Goal: Task Accomplishment & Management: Complete application form

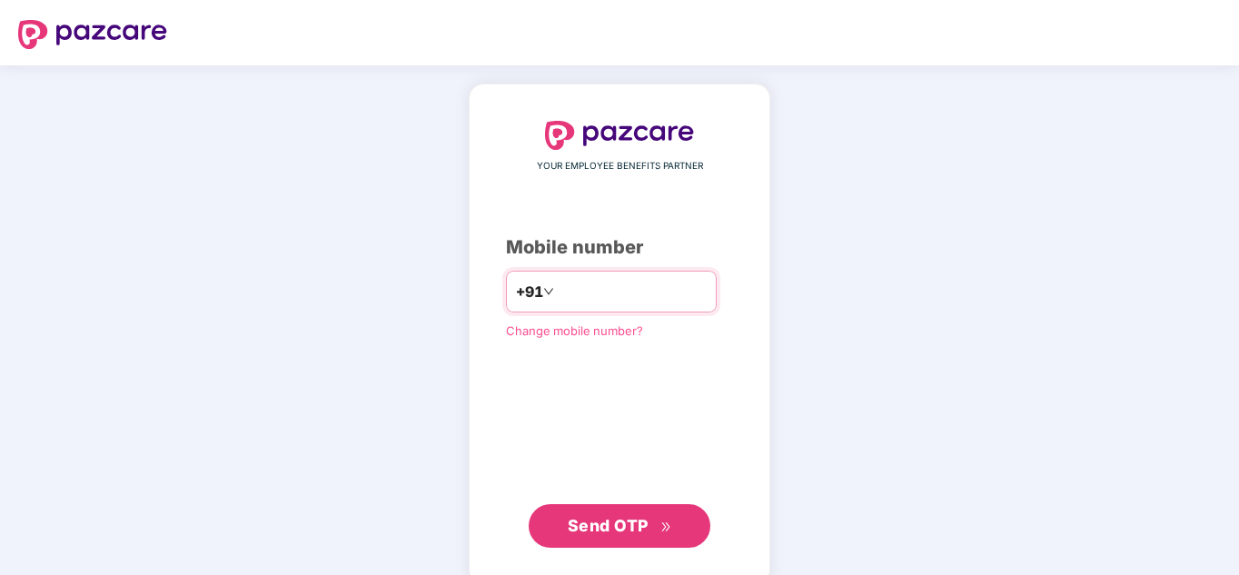
click at [562, 277] on input "number" at bounding box center [632, 291] width 149 height 29
type input "**********"
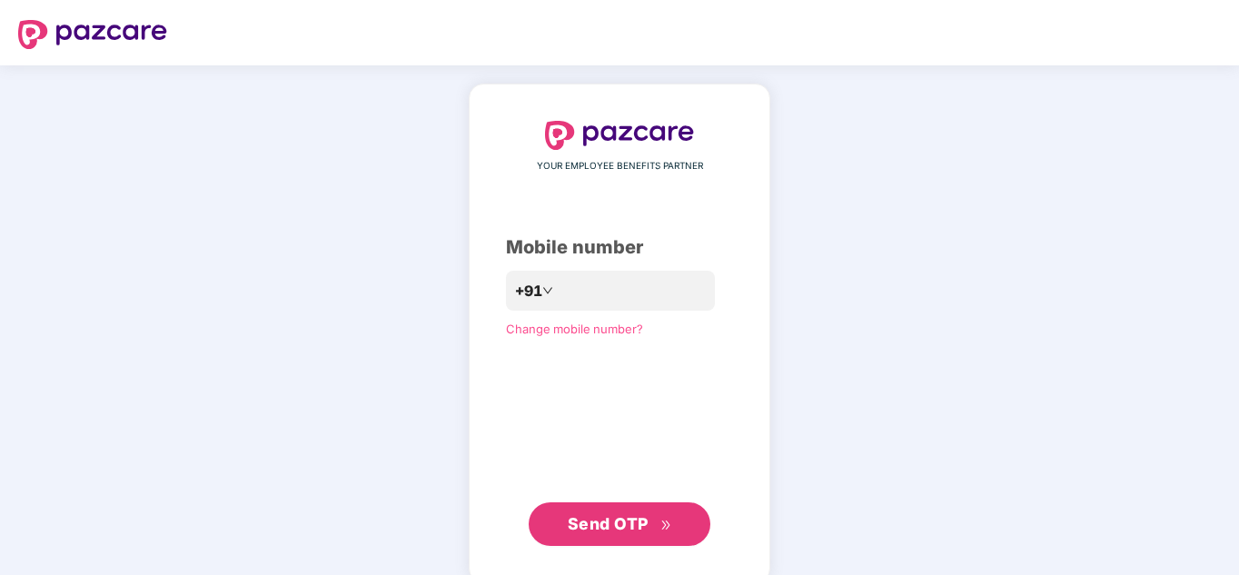
click at [573, 521] on span "Send OTP" at bounding box center [608, 523] width 81 height 19
click at [615, 514] on span "Send OTP" at bounding box center [608, 523] width 81 height 19
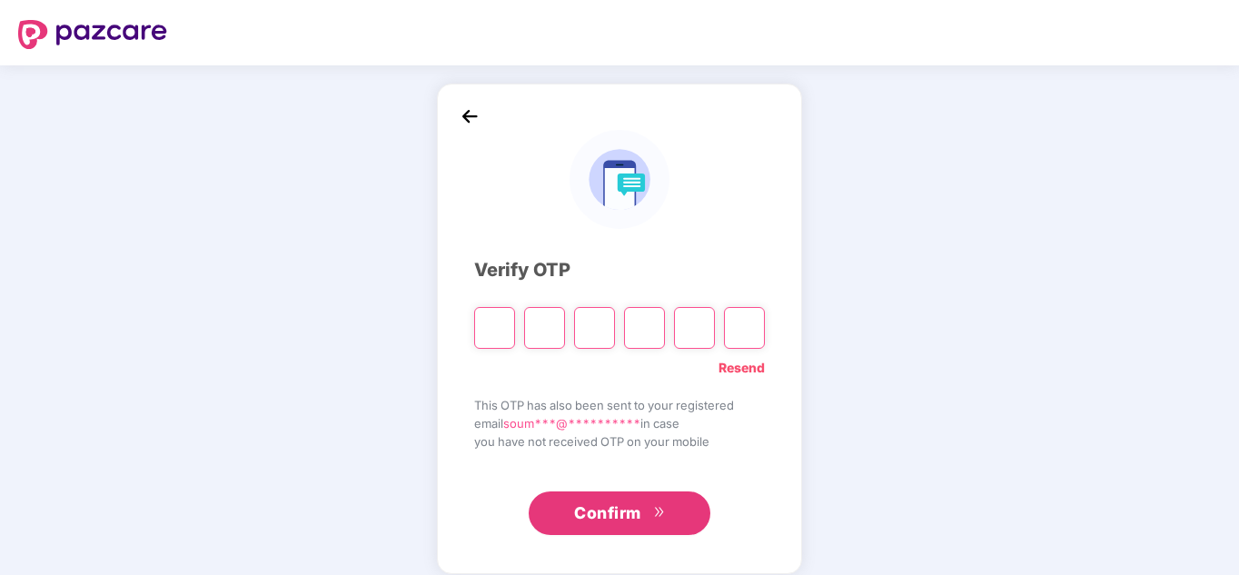
type input "*"
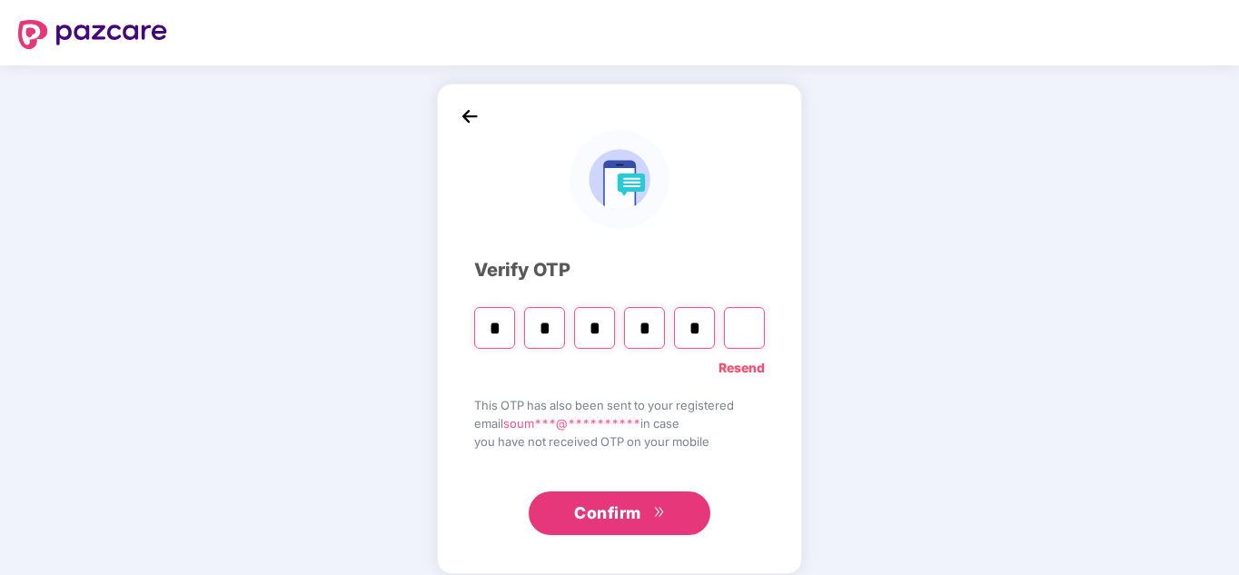
type input "*"
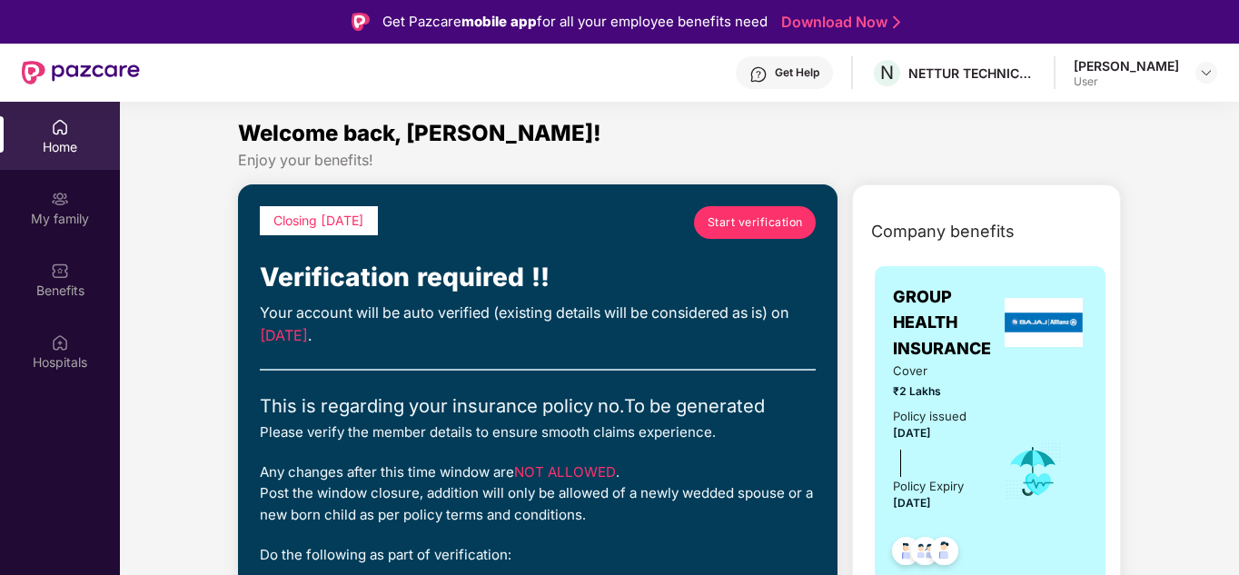
click at [776, 227] on span "Start verification" at bounding box center [755, 221] width 95 height 17
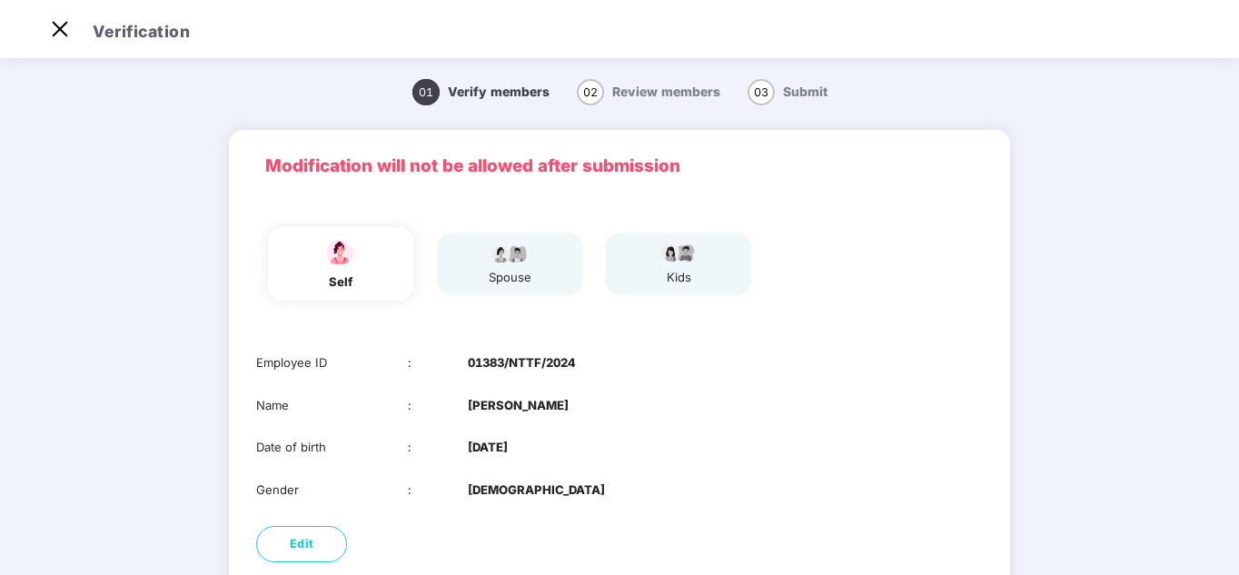
scroll to position [144, 0]
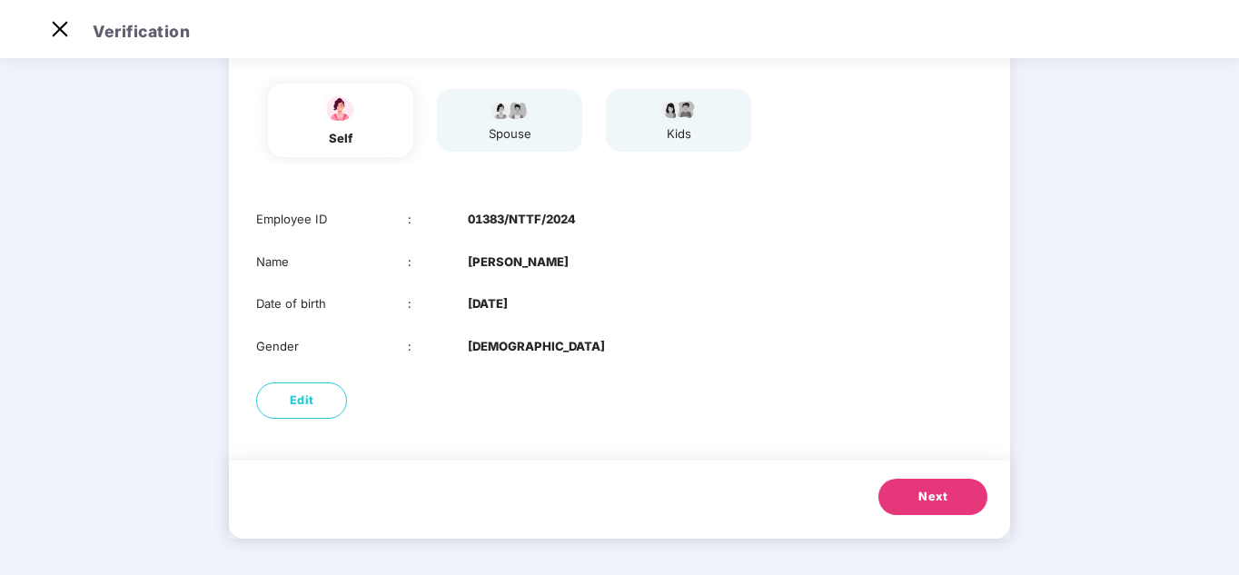
click at [927, 506] on span "Next" at bounding box center [932, 497] width 29 height 18
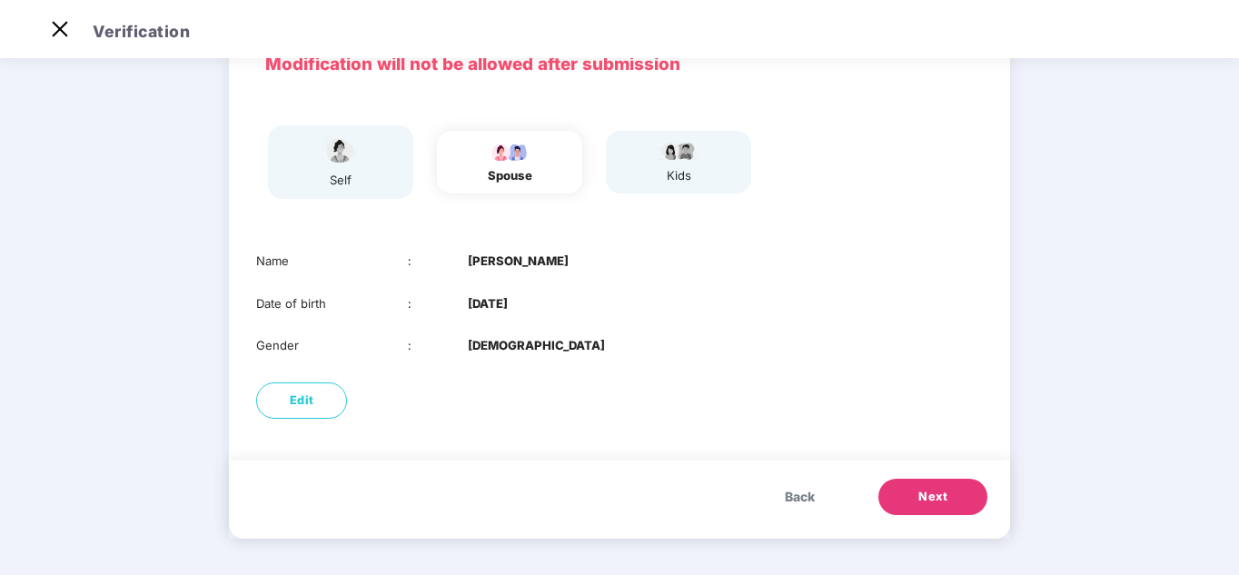
click at [926, 496] on span "Next" at bounding box center [932, 497] width 29 height 18
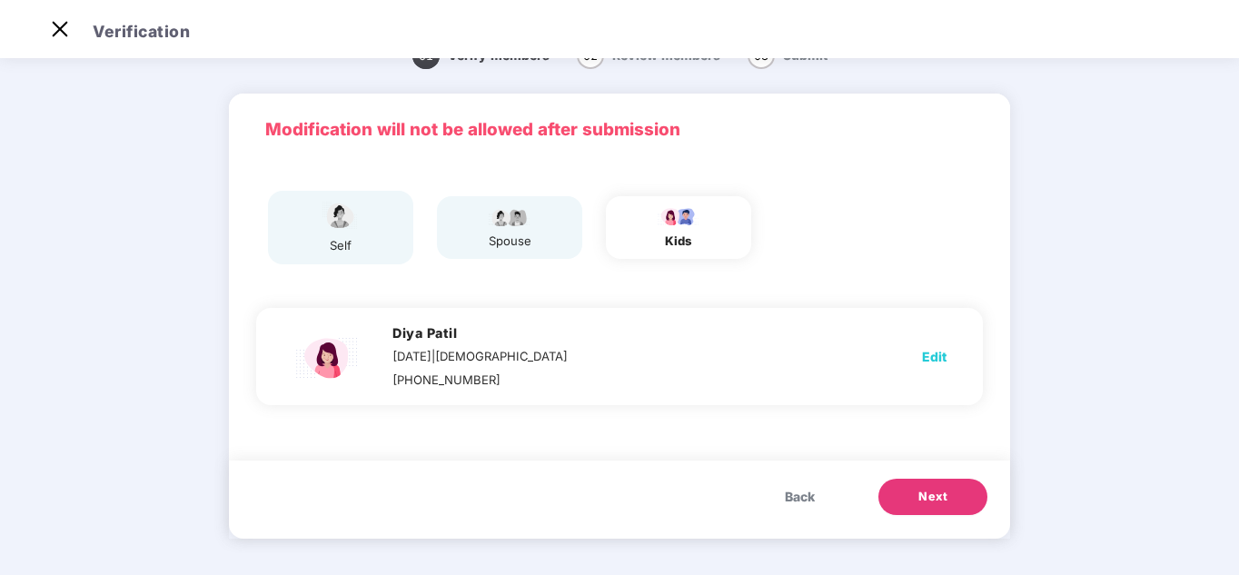
click at [927, 495] on span "Next" at bounding box center [932, 497] width 29 height 18
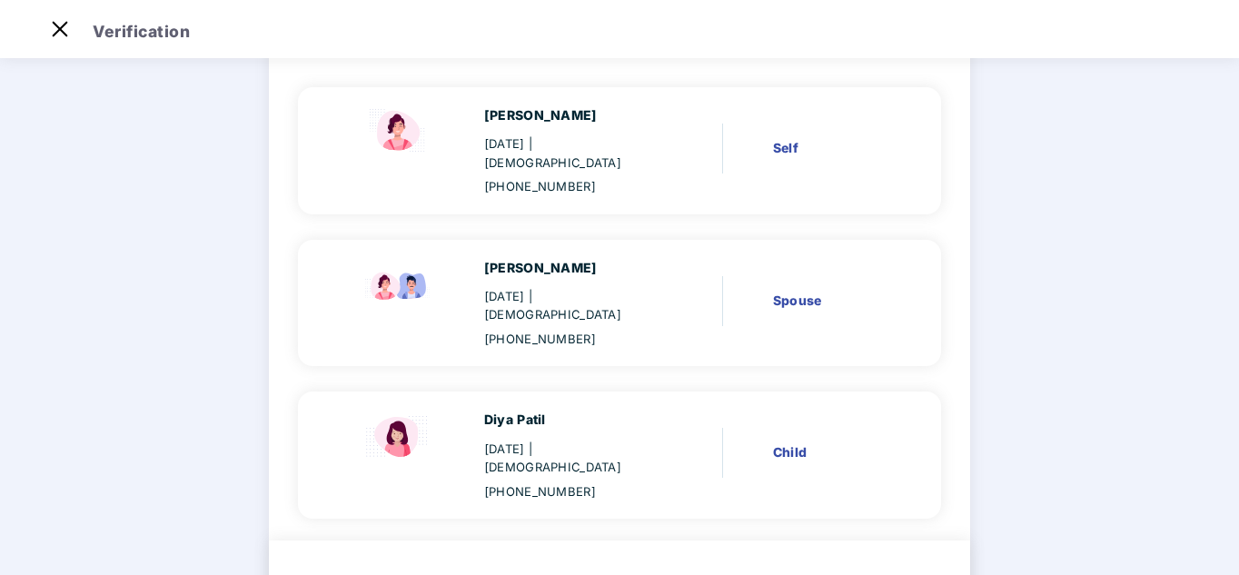
scroll to position [194, 0]
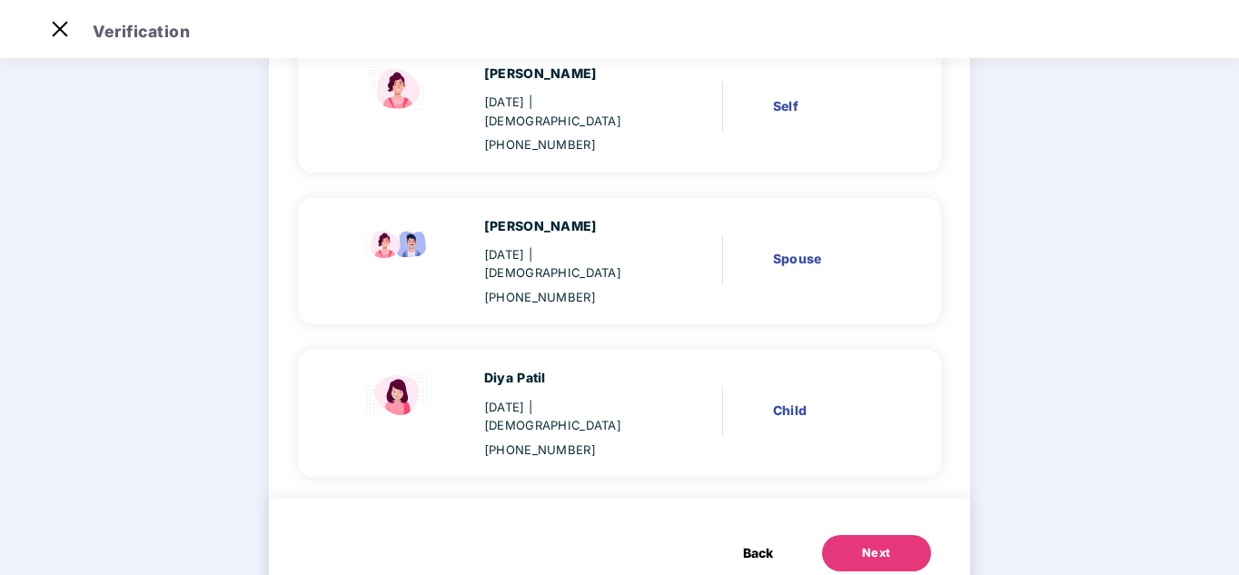
click at [863, 544] on div "Next" at bounding box center [876, 553] width 29 height 18
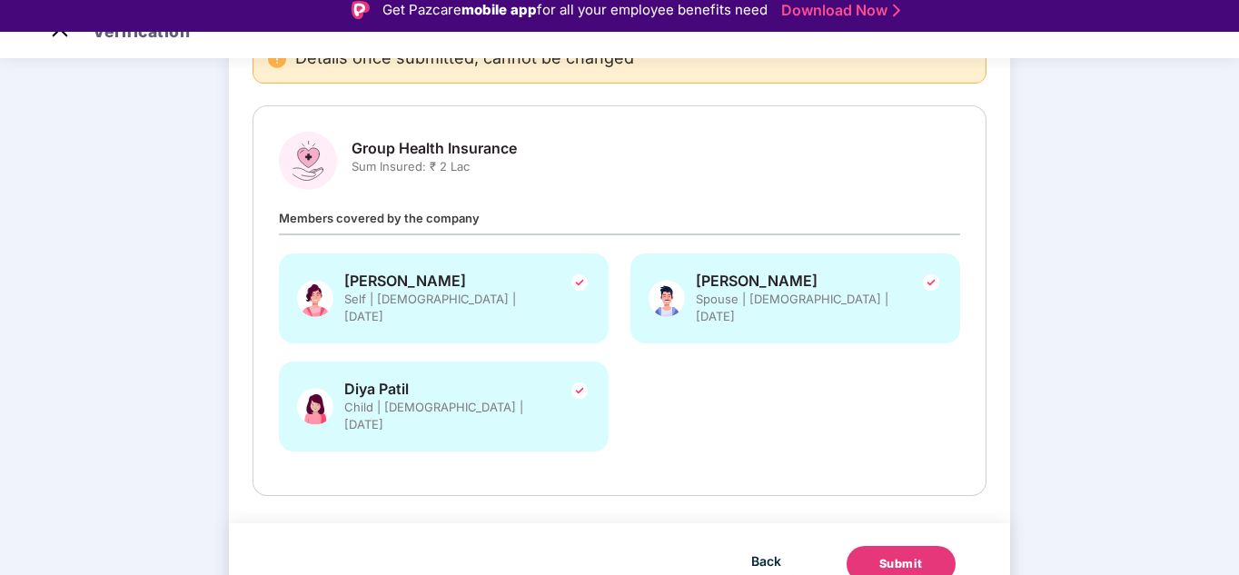
scroll to position [44, 0]
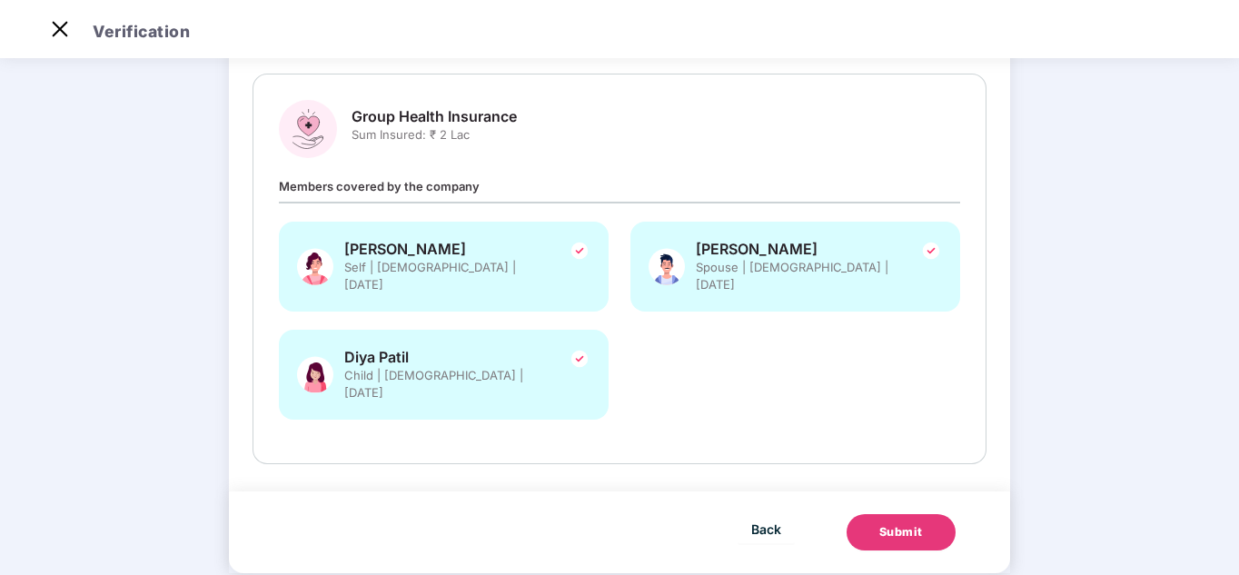
click at [900, 523] on div "Submit" at bounding box center [901, 532] width 44 height 18
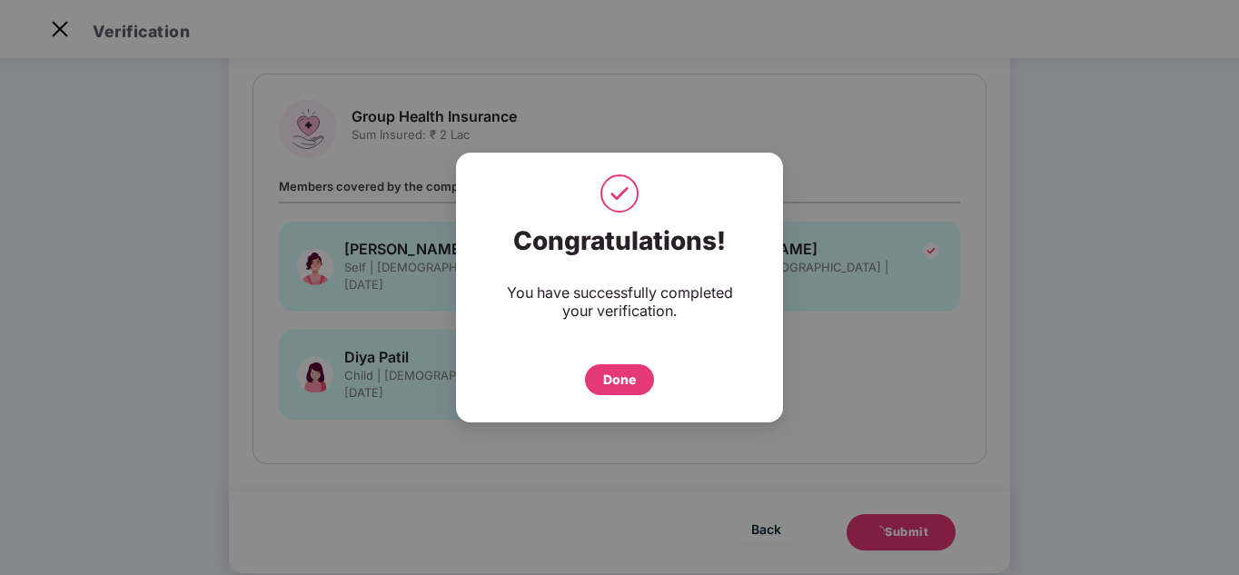
click at [599, 376] on div "Done" at bounding box center [619, 379] width 69 height 31
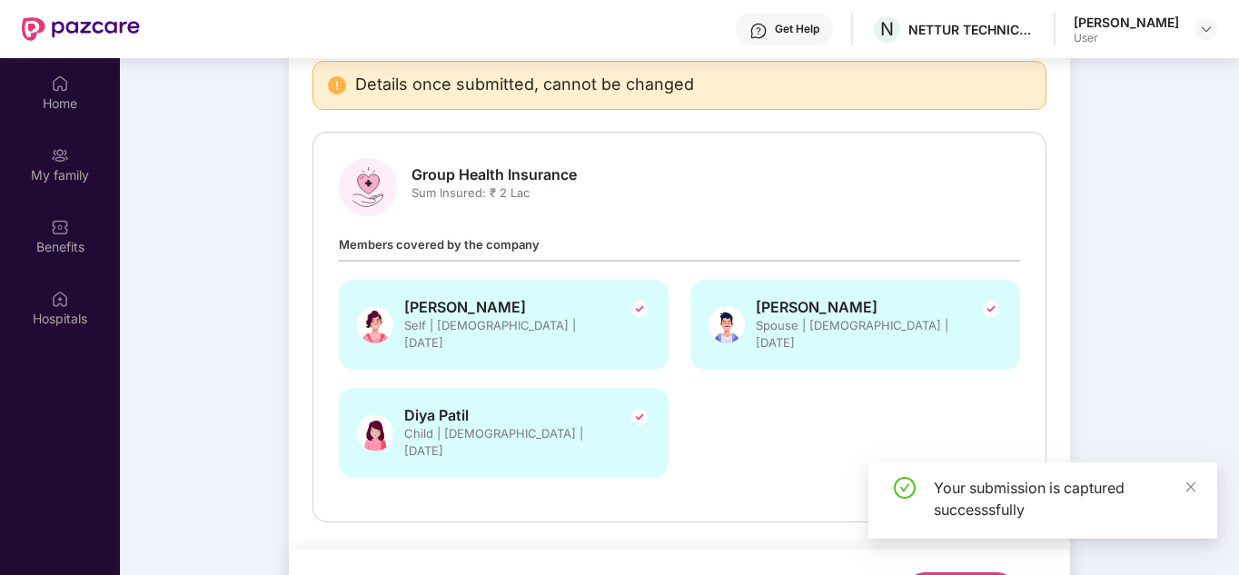
scroll to position [102, 0]
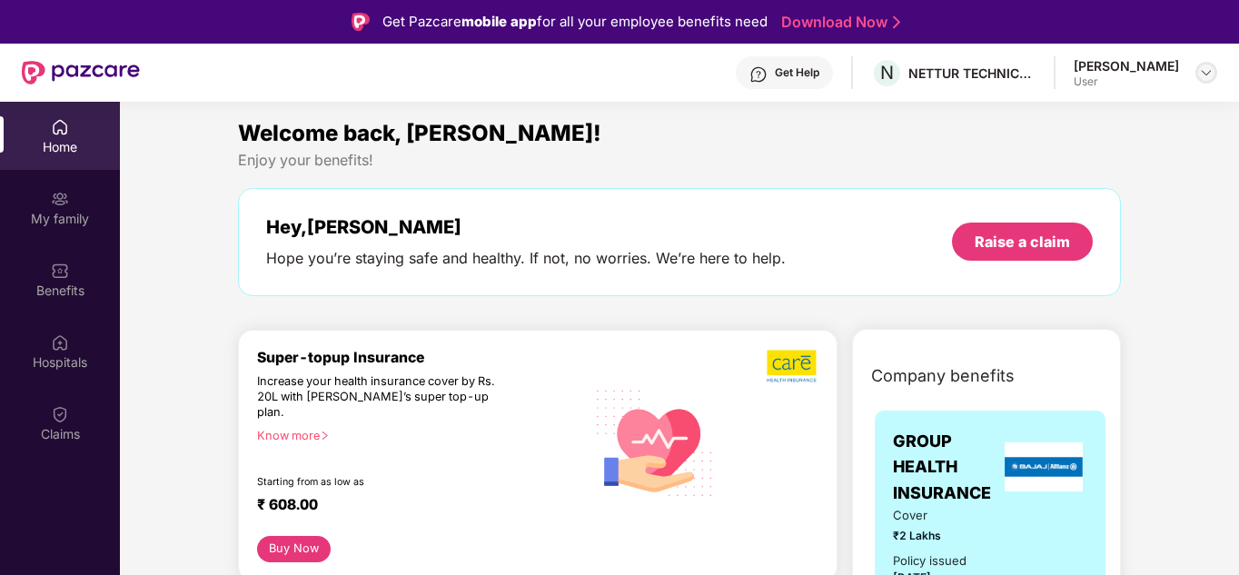
click at [1203, 72] on img at bounding box center [1206, 72] width 15 height 15
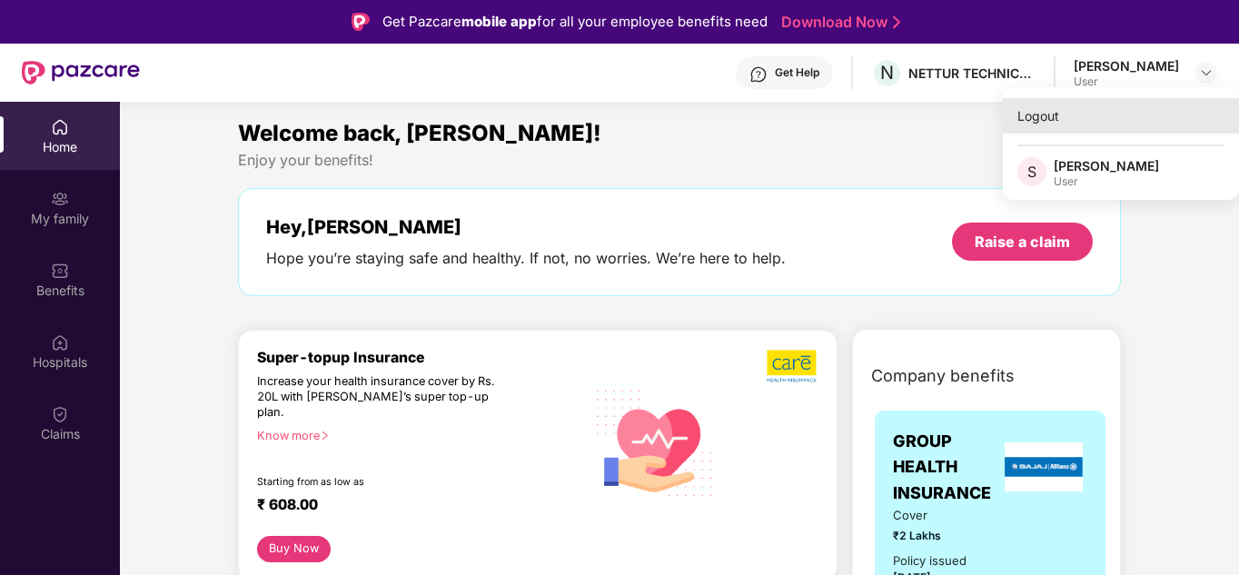
click at [1018, 122] on div "Logout" at bounding box center [1121, 115] width 236 height 35
